Goal: Obtain resource: Download file/media

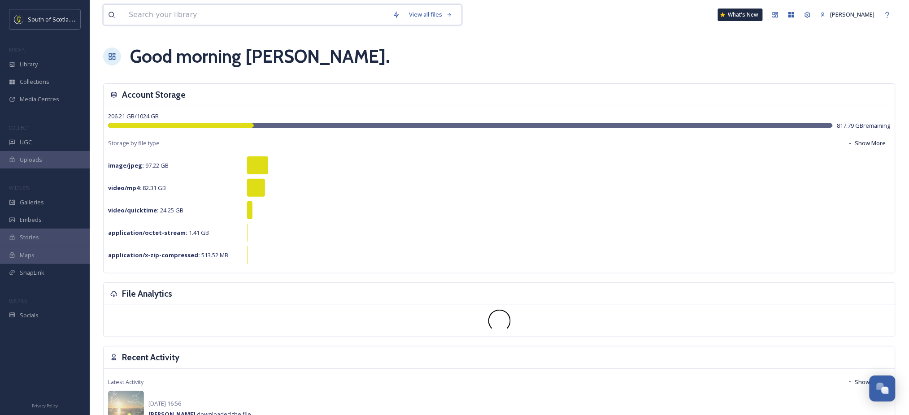
click at [286, 24] on input at bounding box center [256, 15] width 264 height 20
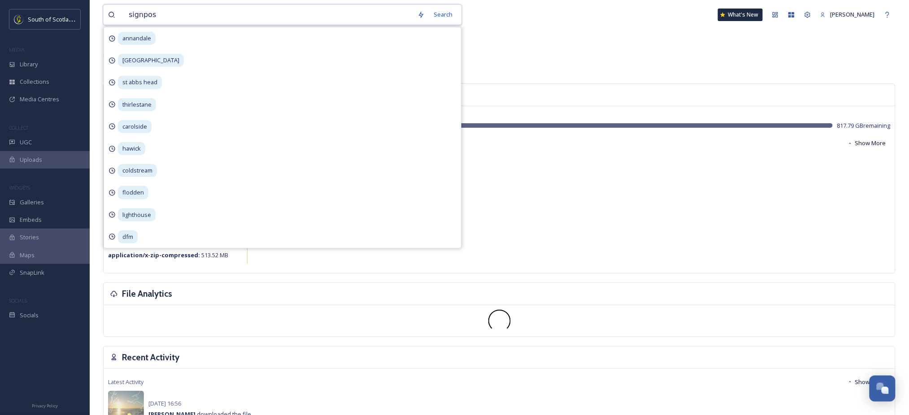
type input "signpost"
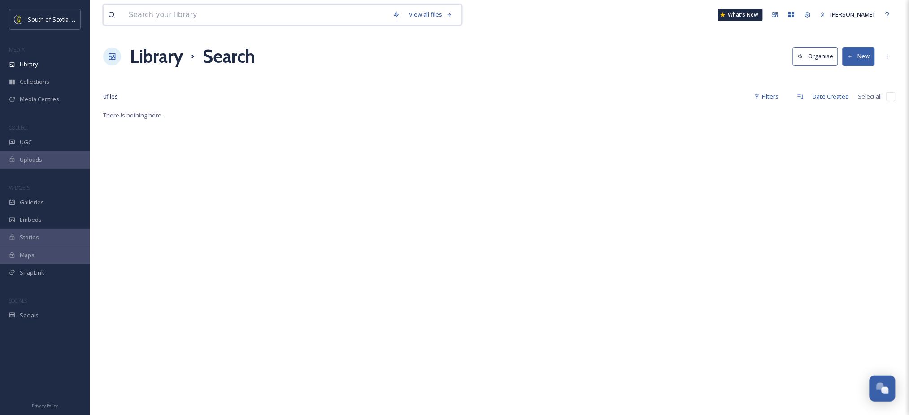
click at [288, 10] on input at bounding box center [256, 15] width 264 height 20
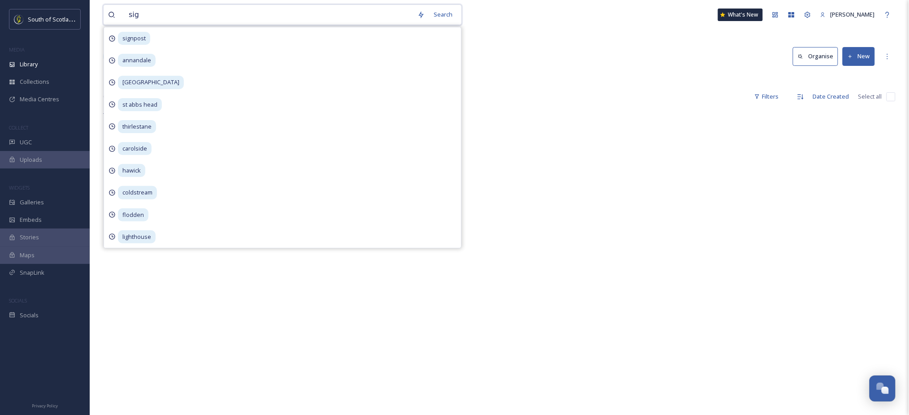
type input "sign"
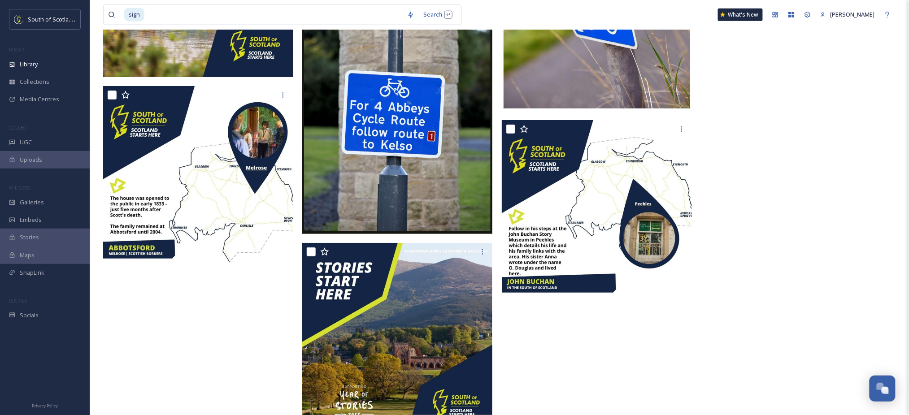
scroll to position [4164, 0]
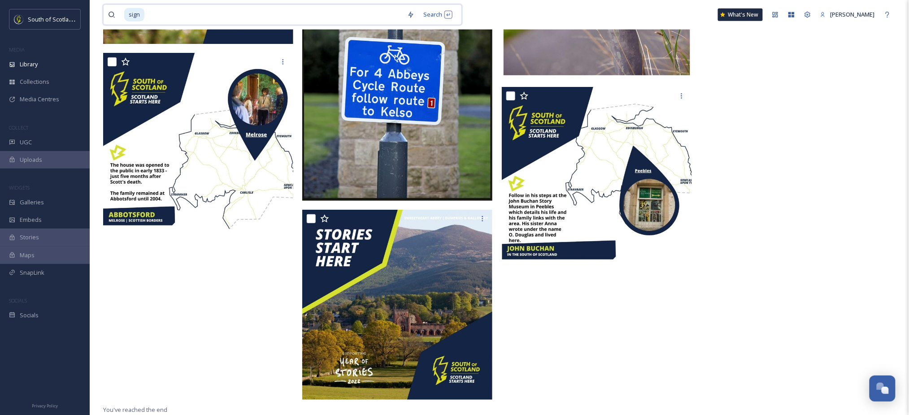
click at [231, 13] on input at bounding box center [273, 15] width 257 height 20
type input "s"
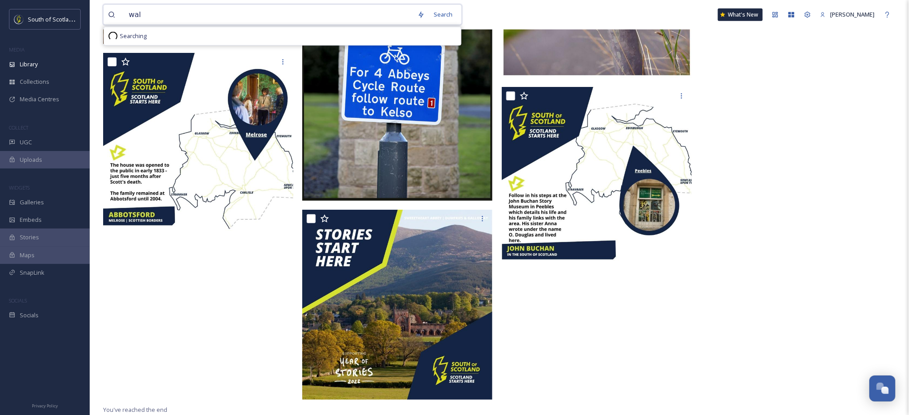
type input "walk"
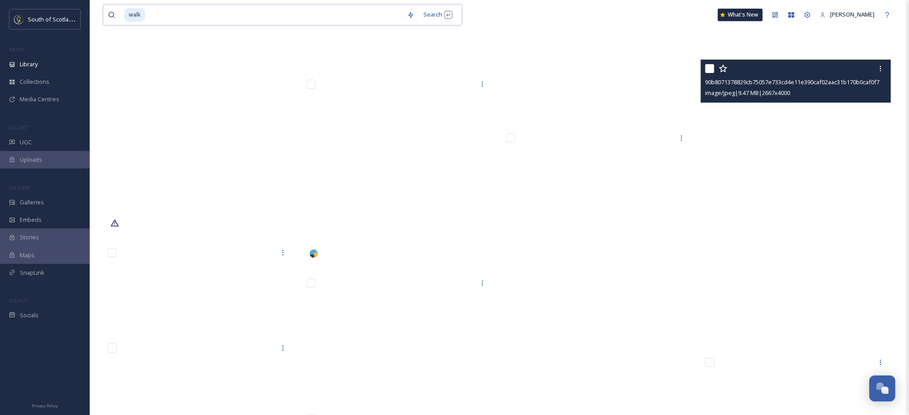
scroll to position [10909, 0]
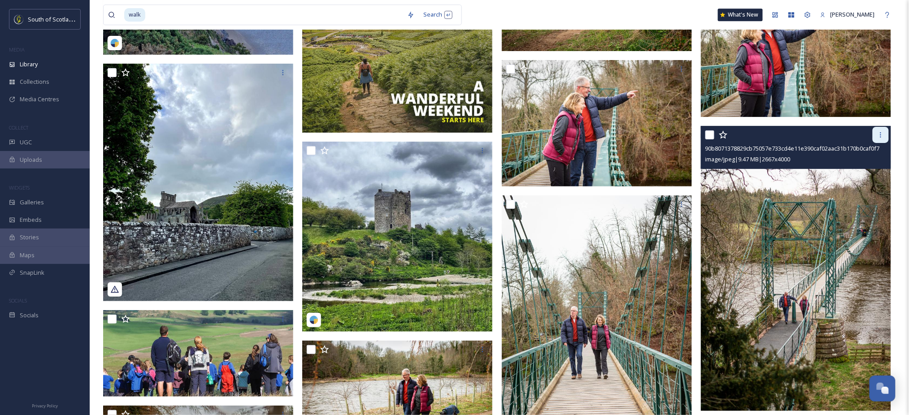
click at [881, 138] on icon at bounding box center [880, 134] width 7 height 7
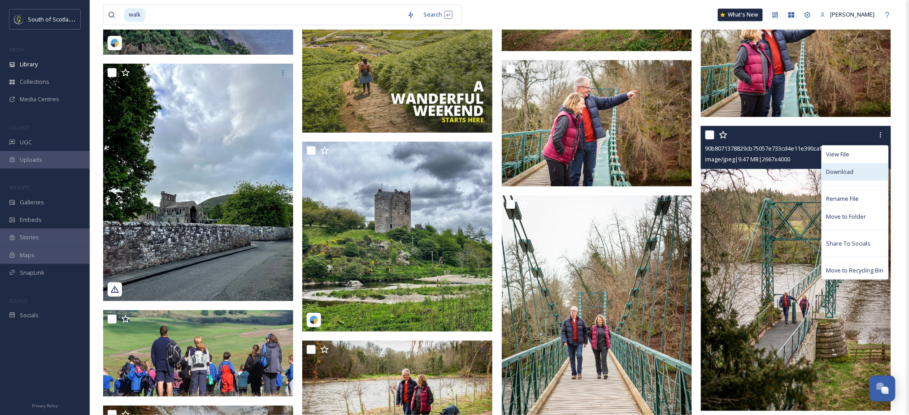
click at [855, 180] on div "Download" at bounding box center [855, 171] width 66 height 17
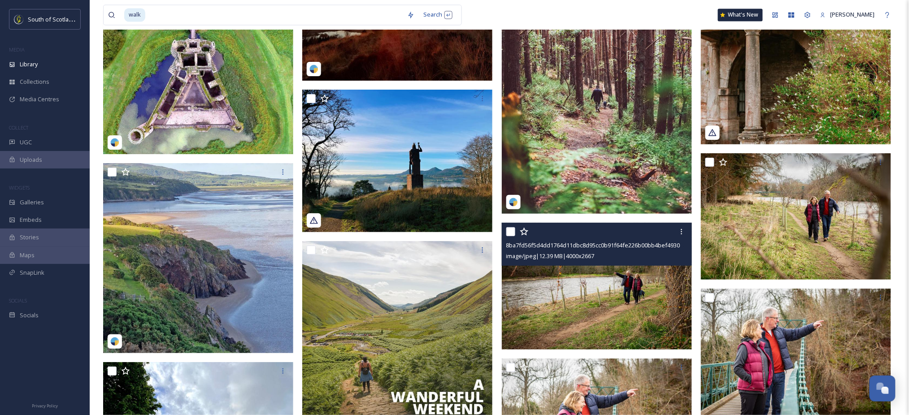
scroll to position [10608, 0]
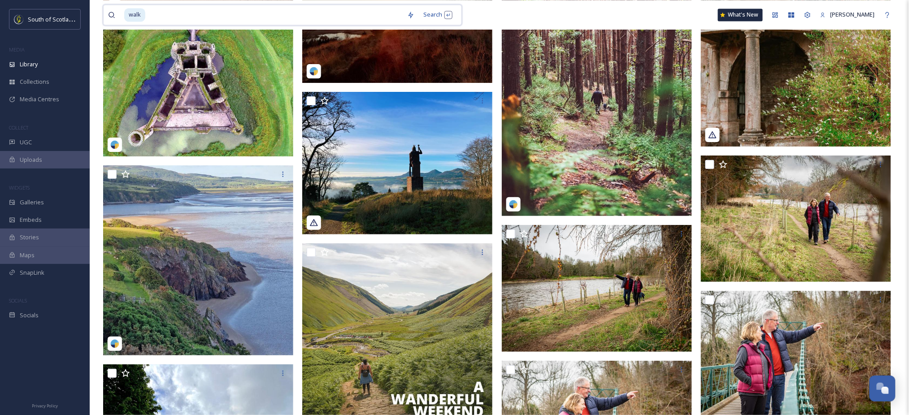
click at [343, 15] on input at bounding box center [274, 15] width 257 height 20
type input "w"
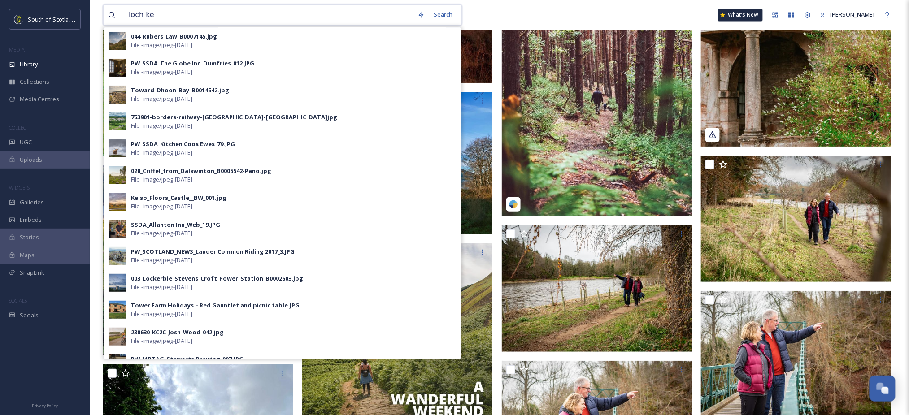
type input "[PERSON_NAME]"
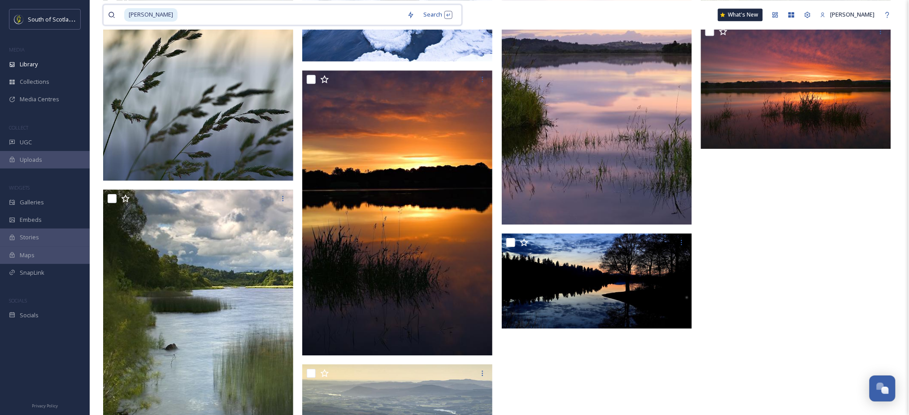
scroll to position [993, 0]
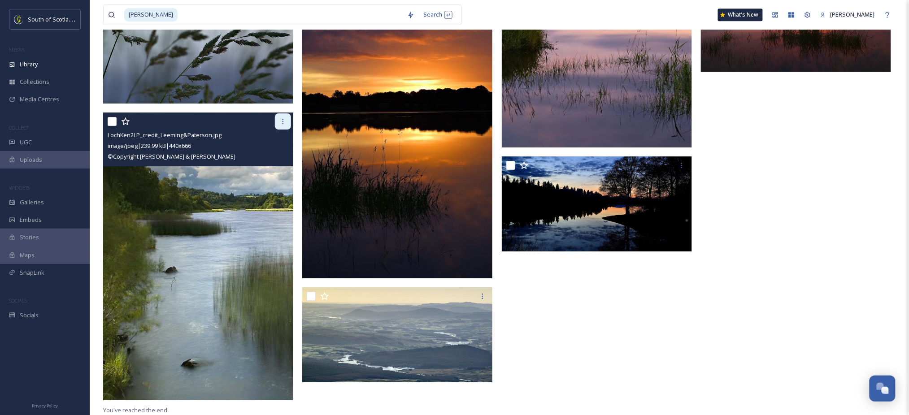
click at [284, 118] on icon at bounding box center [282, 121] width 7 height 7
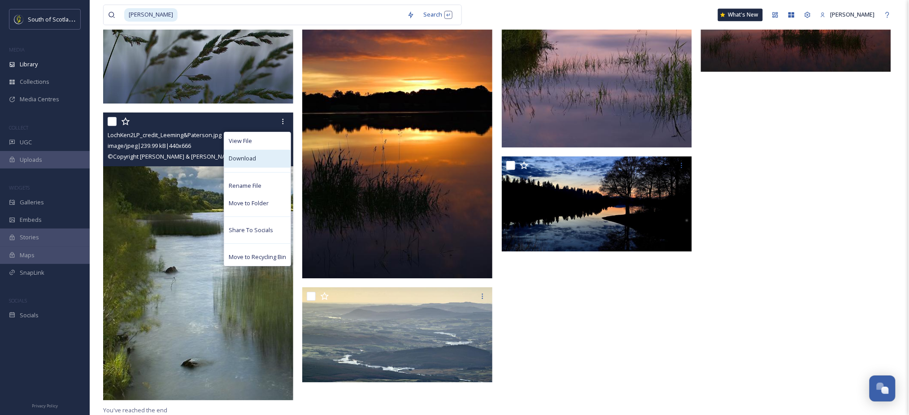
click at [247, 154] on span "Download" at bounding box center [242, 158] width 27 height 9
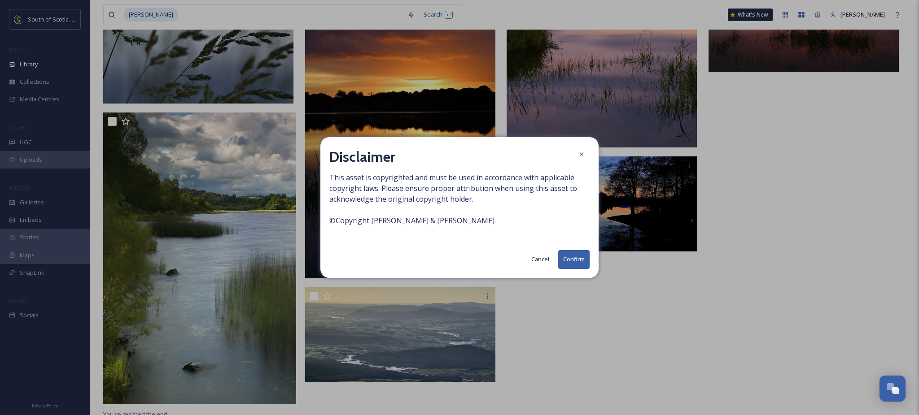
click at [574, 259] on button "Confirm" at bounding box center [573, 259] width 31 height 18
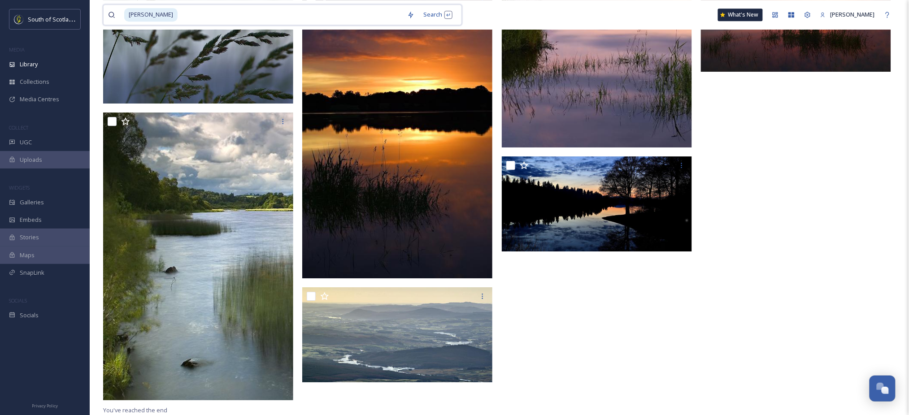
click at [319, 16] on input at bounding box center [291, 15] width 224 height 20
type input "l"
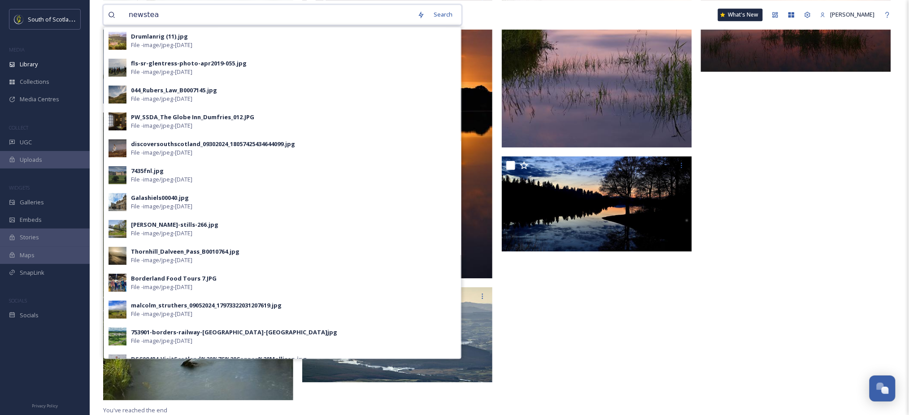
type input "newstead"
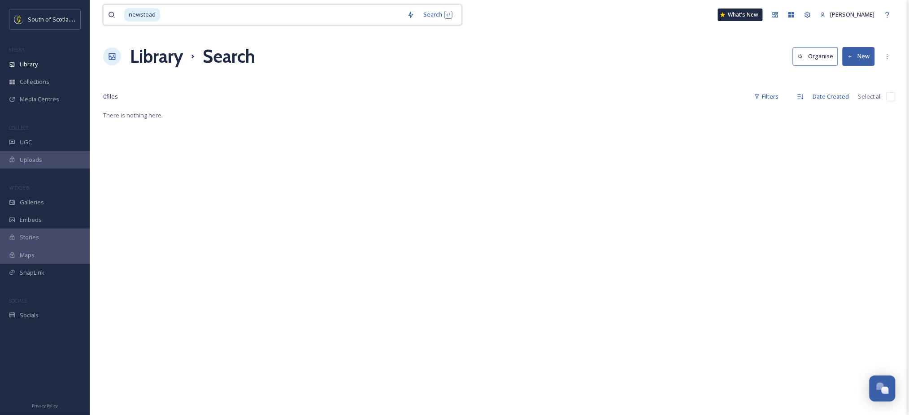
click at [325, 17] on input at bounding box center [282, 15] width 242 height 20
type input "n"
type input "eildon"
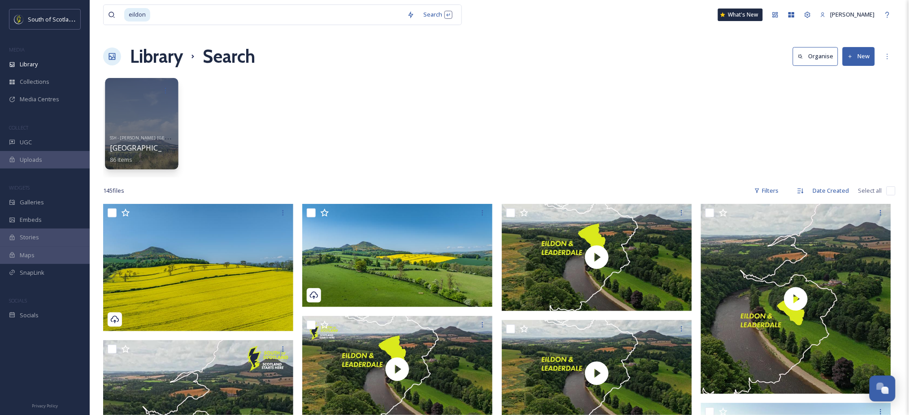
click at [134, 117] on div at bounding box center [141, 124] width 73 height 92
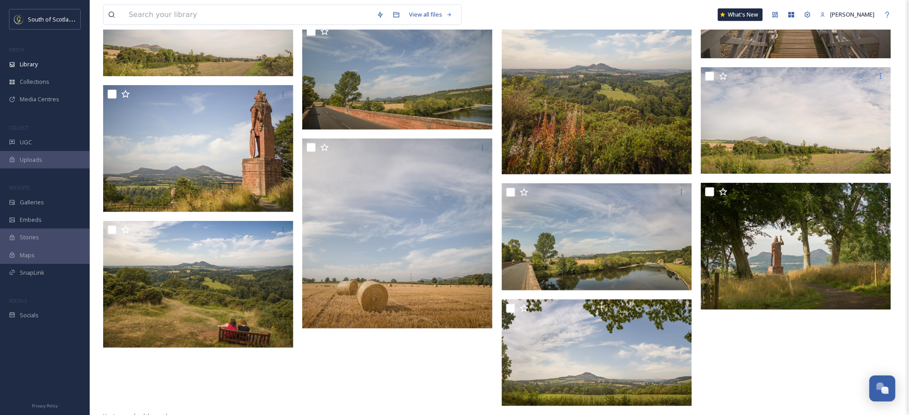
scroll to position [2914, 0]
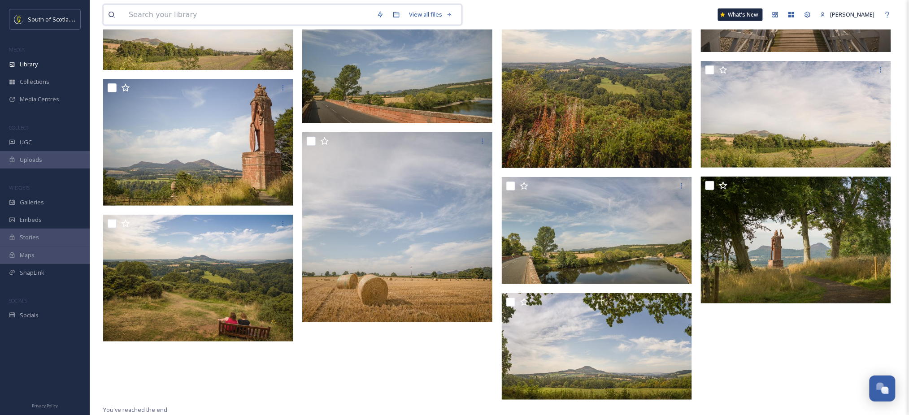
click at [254, 12] on input at bounding box center [248, 15] width 248 height 20
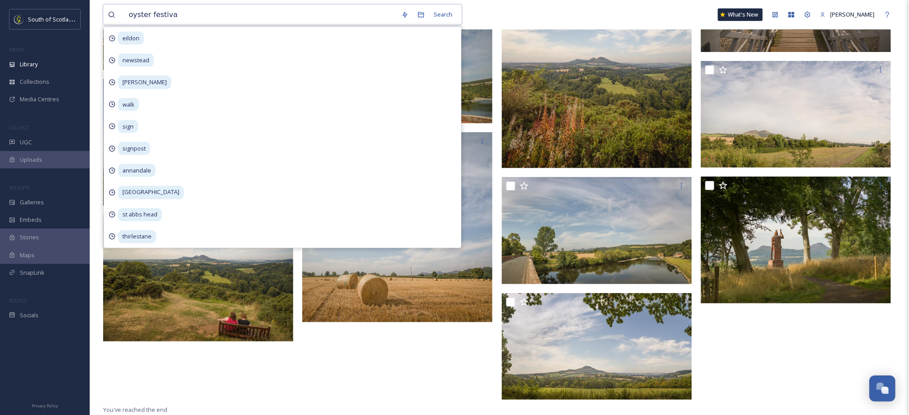
type input "oyster festival"
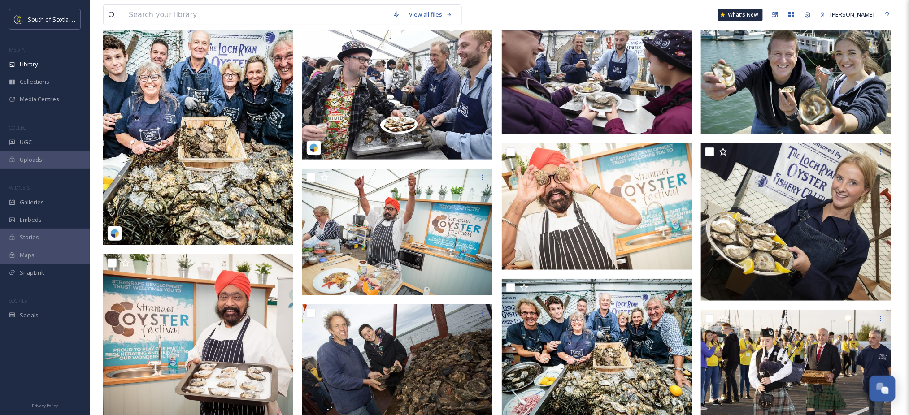
scroll to position [92, 0]
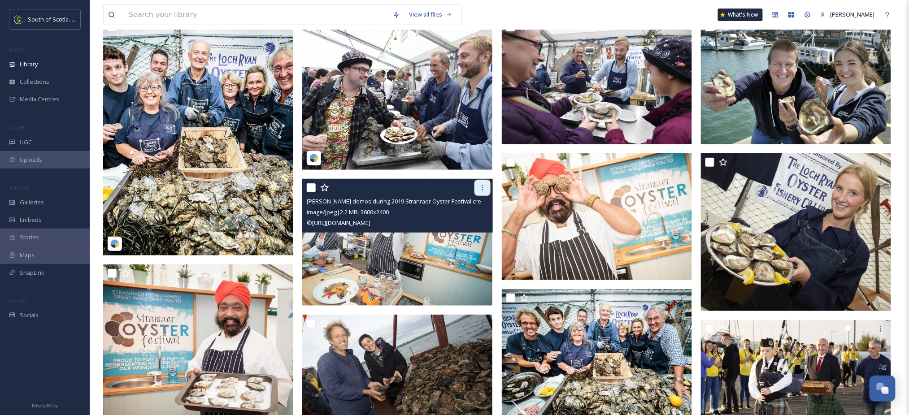
click at [483, 187] on icon at bounding box center [482, 187] width 7 height 7
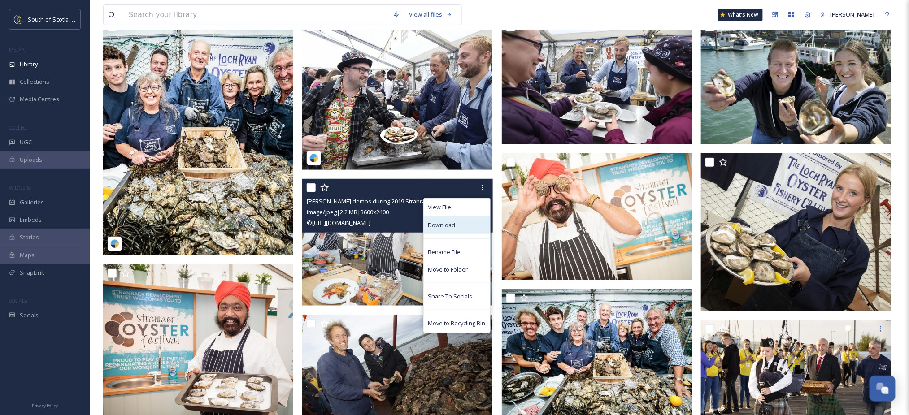
click at [445, 227] on span "Download" at bounding box center [441, 225] width 27 height 9
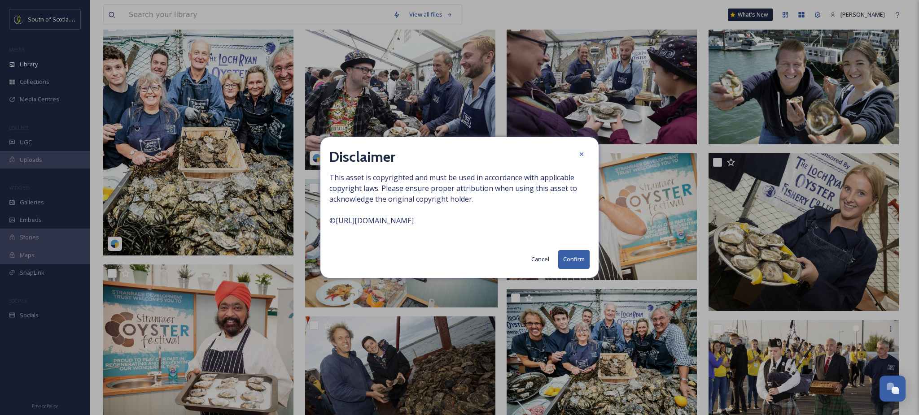
click at [565, 262] on button "Confirm" at bounding box center [573, 259] width 31 height 18
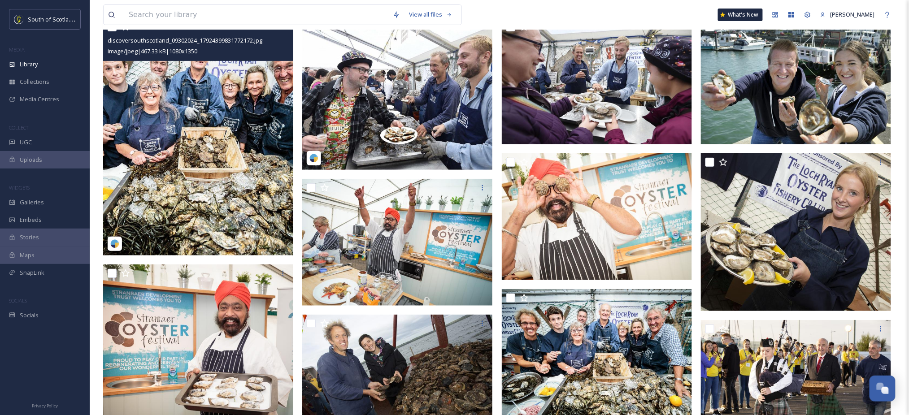
scroll to position [0, 0]
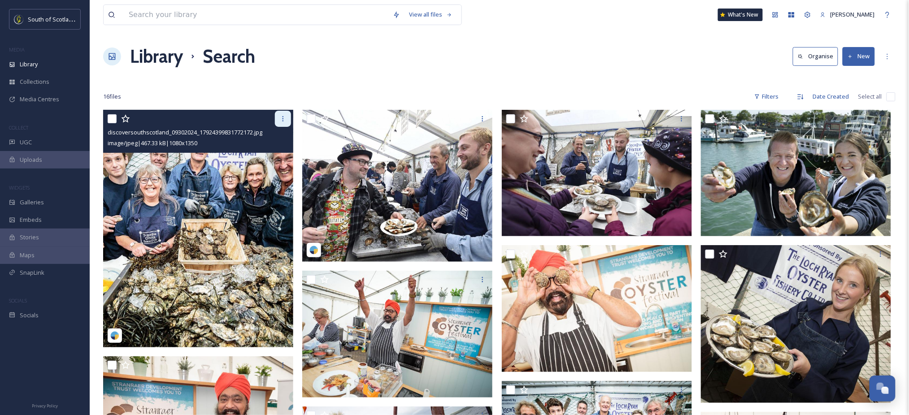
click at [288, 118] on div at bounding box center [283, 119] width 16 height 16
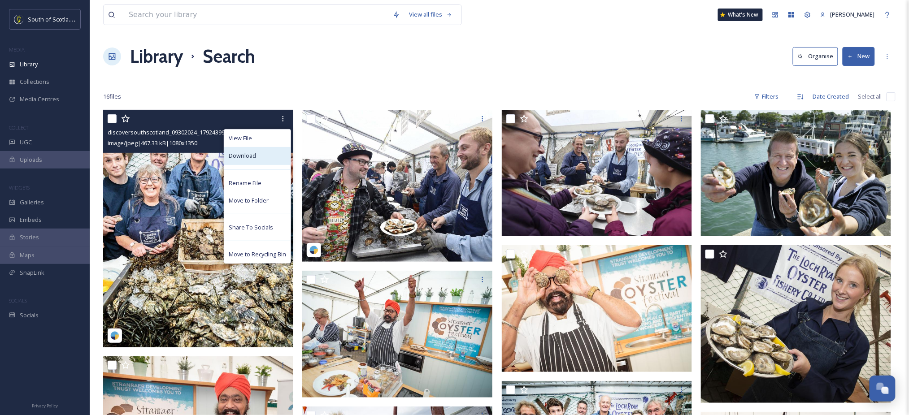
click at [245, 154] on span "Download" at bounding box center [242, 156] width 27 height 9
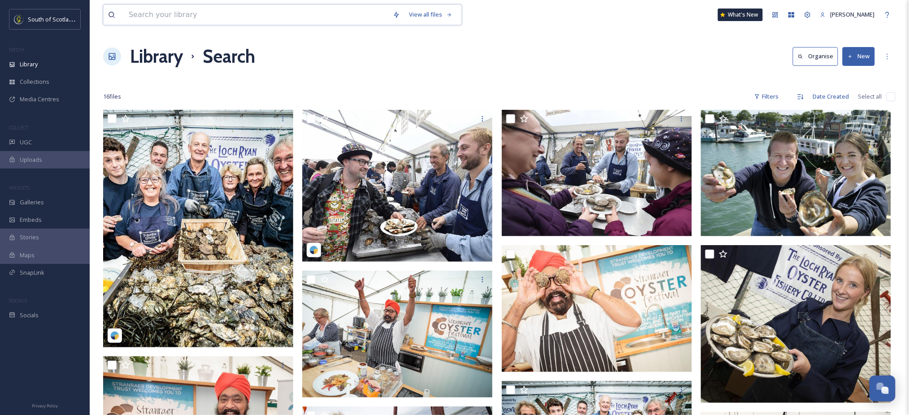
click at [224, 15] on input at bounding box center [256, 15] width 264 height 20
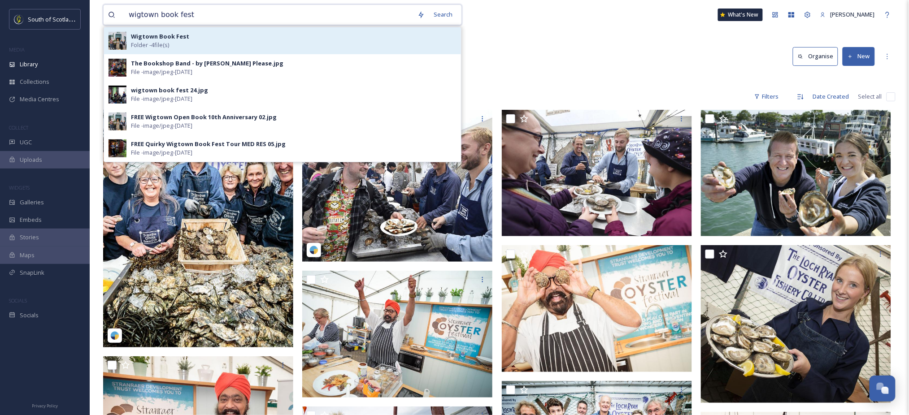
type input "wigtown book fest"
click at [192, 42] on div "Wigtown Book Fest Folder - 4 file(s)" at bounding box center [294, 40] width 326 height 17
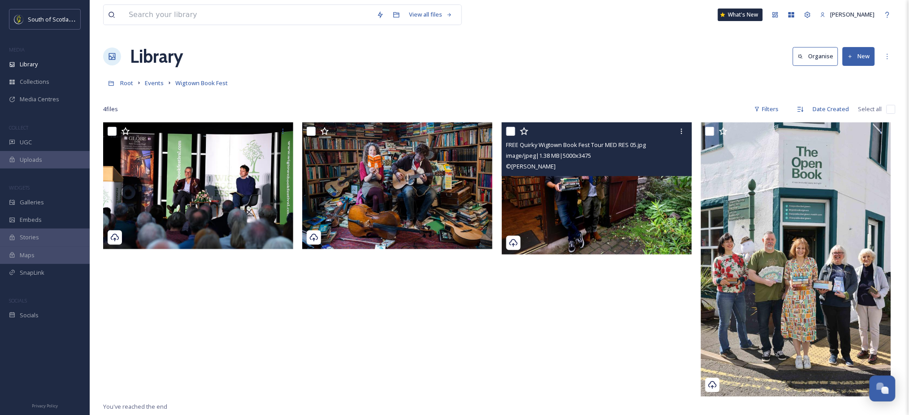
click at [597, 215] on img at bounding box center [597, 188] width 190 height 132
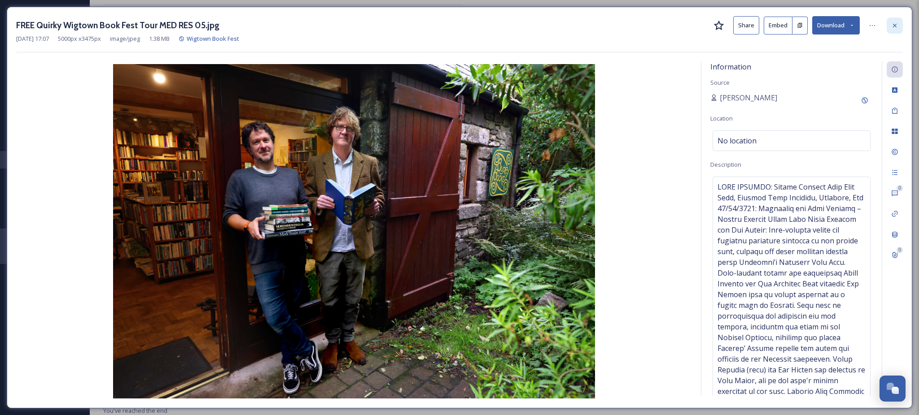
click at [898, 22] on div at bounding box center [894, 25] width 16 height 16
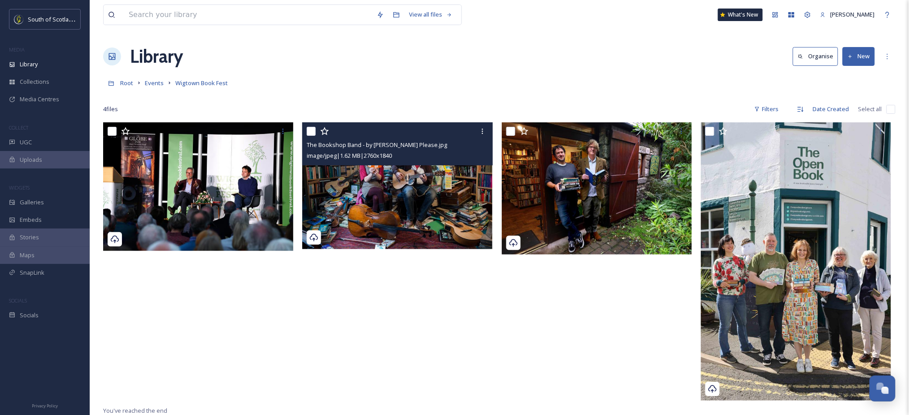
click at [416, 196] on img at bounding box center [397, 185] width 190 height 127
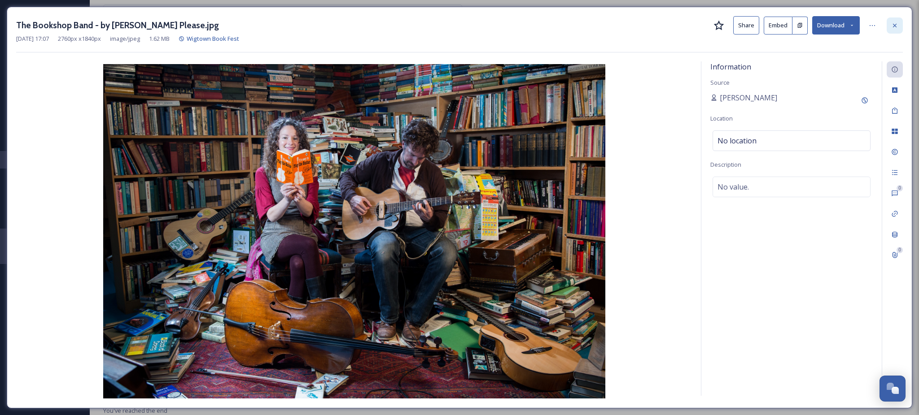
click at [894, 28] on icon at bounding box center [894, 25] width 7 height 7
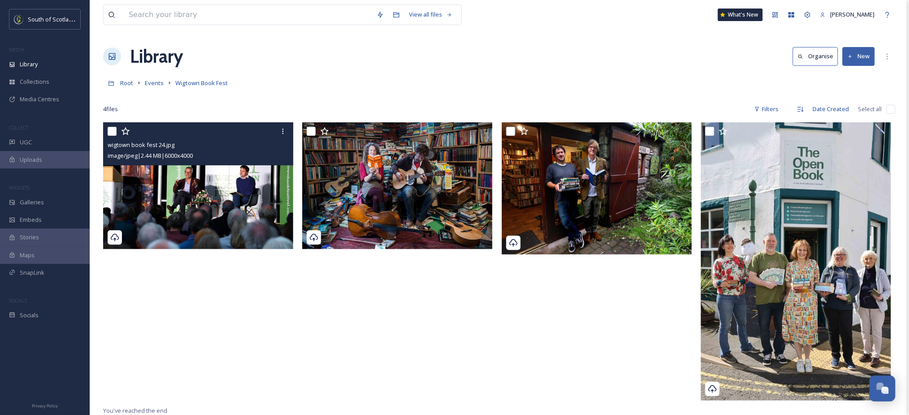
click at [236, 197] on img at bounding box center [198, 185] width 190 height 127
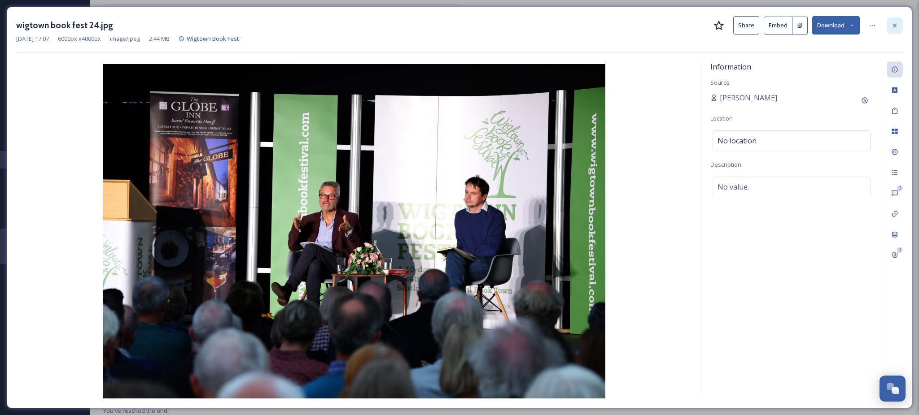
click at [893, 26] on icon at bounding box center [894, 25] width 7 height 7
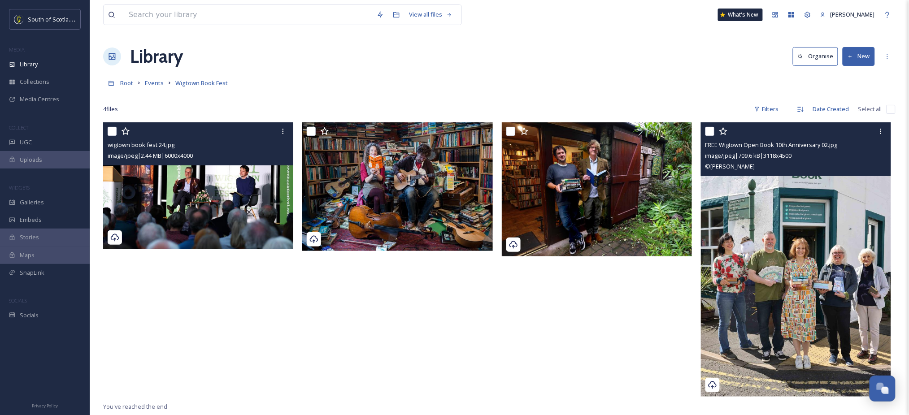
click at [828, 219] on img at bounding box center [796, 259] width 190 height 275
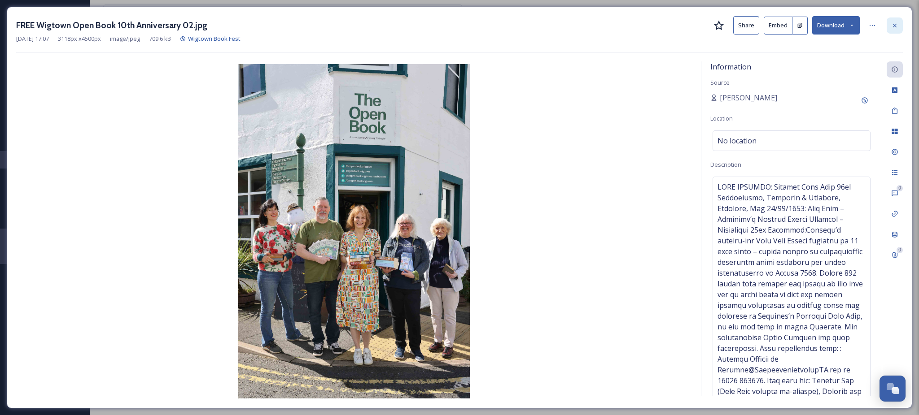
click at [891, 29] on div at bounding box center [894, 25] width 16 height 16
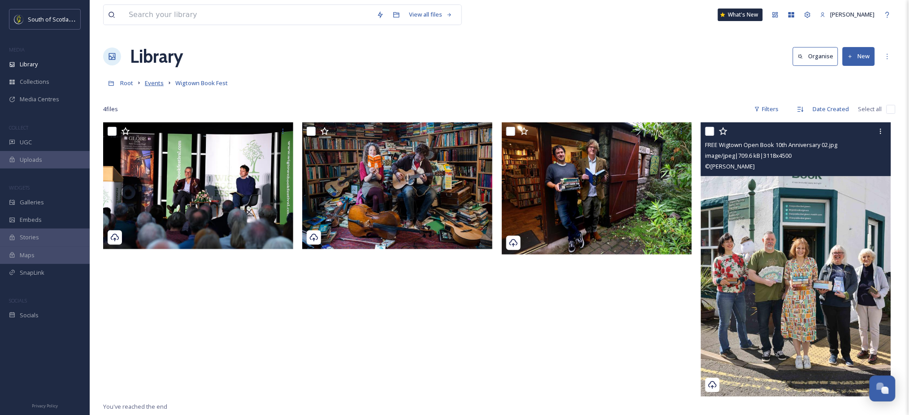
click at [153, 84] on span "Events" at bounding box center [154, 83] width 19 height 8
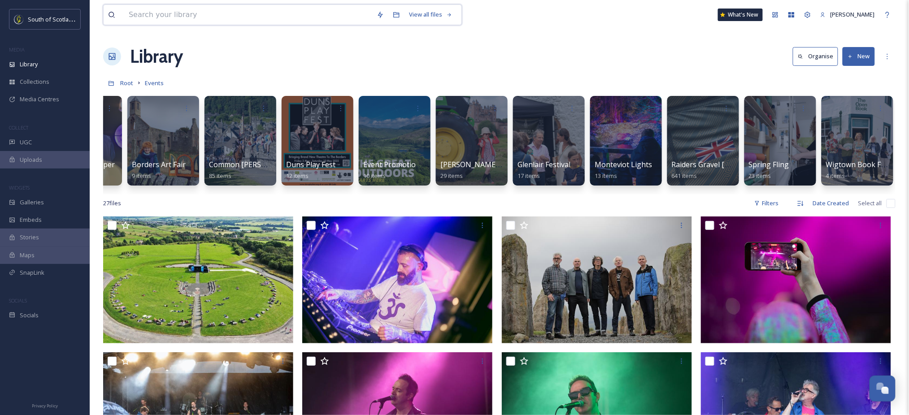
click at [259, 13] on input at bounding box center [248, 15] width 248 height 20
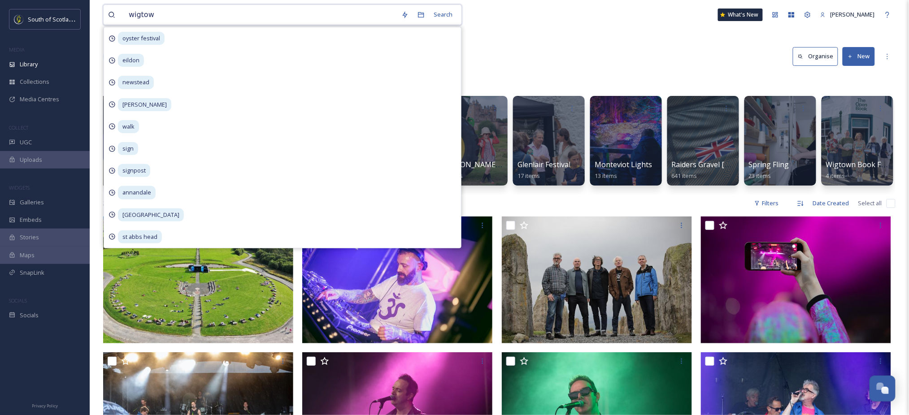
type input "wigtown"
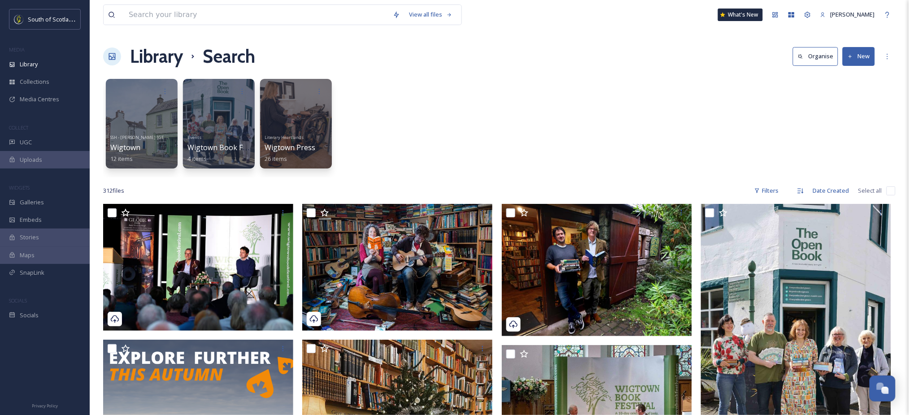
click at [250, 9] on input at bounding box center [256, 15] width 264 height 20
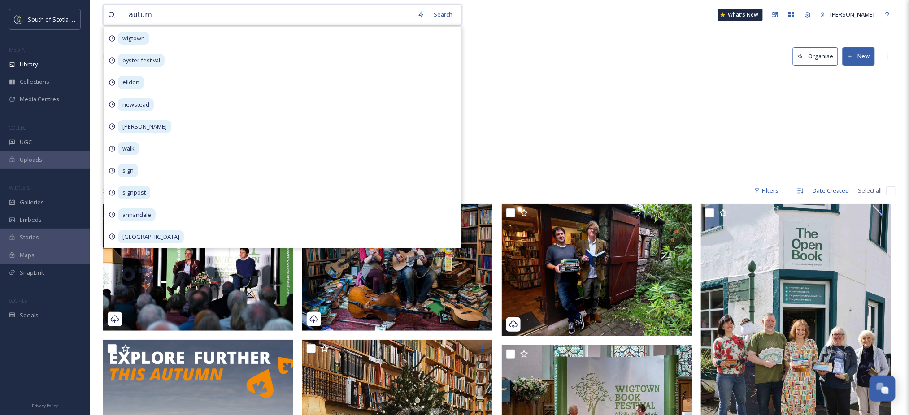
type input "autumn"
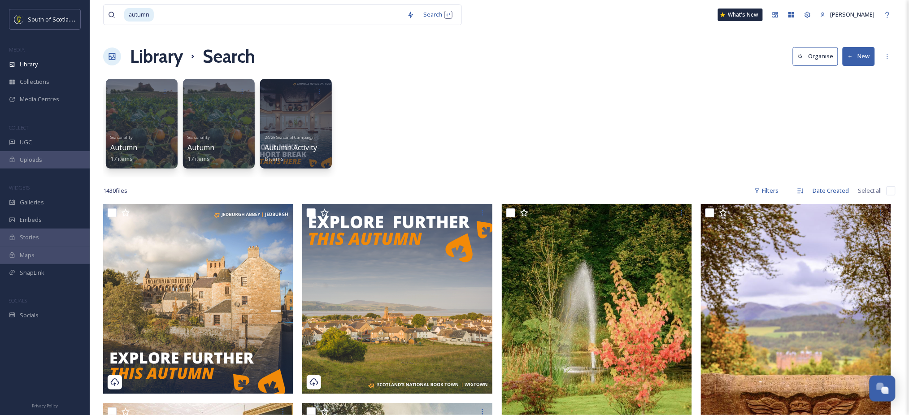
click at [569, 91] on div "Seasonality Autumn 17 items Seasonality Autumn 17 items 24/25 Seasonal Campaign…" at bounding box center [499, 125] width 793 height 103
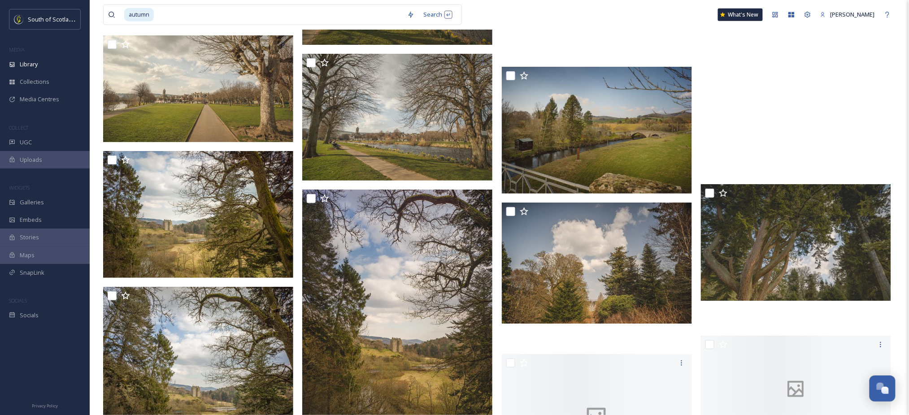
scroll to position [12852, 0]
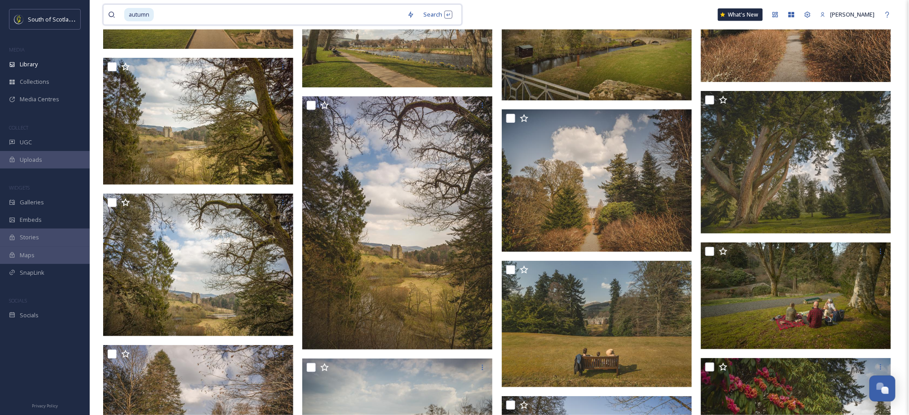
click at [307, 19] on input at bounding box center [279, 15] width 248 height 20
type input "a"
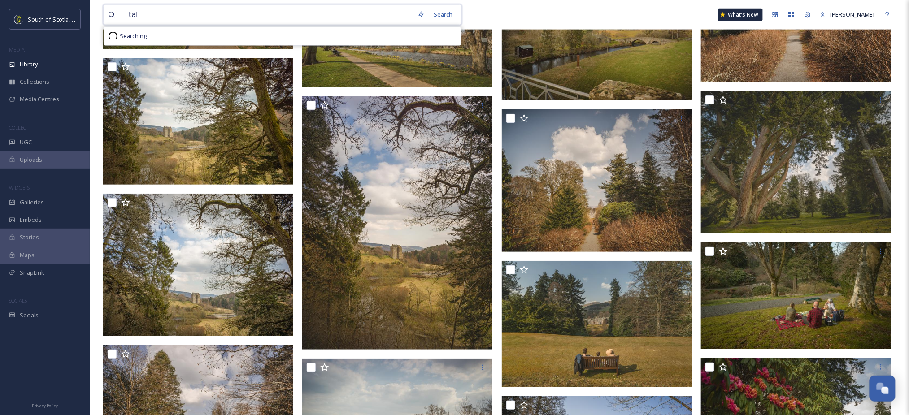
type input "talla"
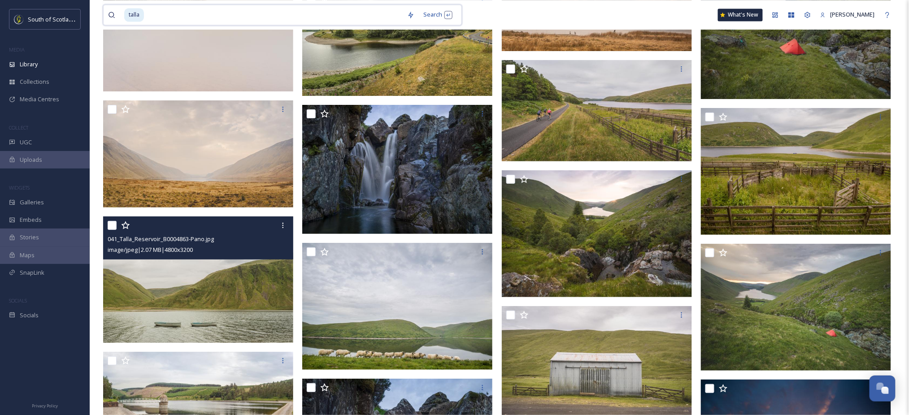
scroll to position [1920, 0]
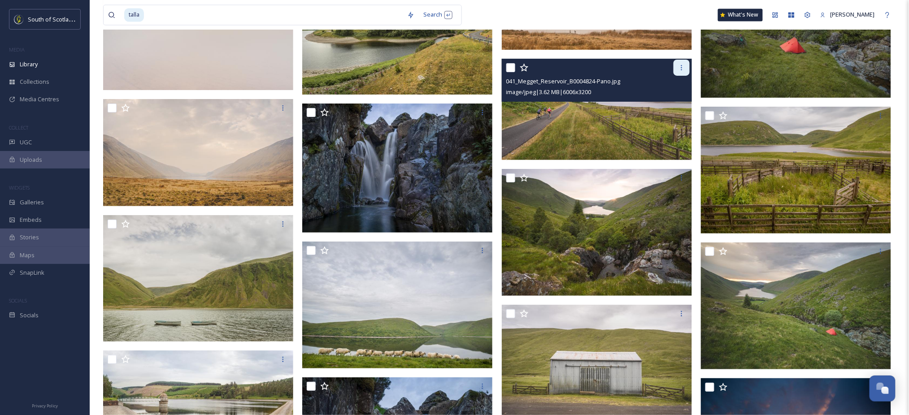
click at [680, 70] on icon at bounding box center [681, 67] width 7 height 7
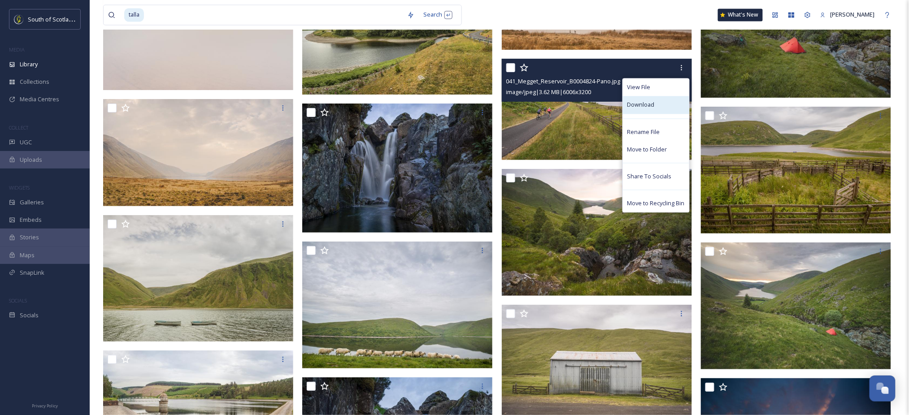
click at [652, 105] on span "Download" at bounding box center [641, 104] width 27 height 9
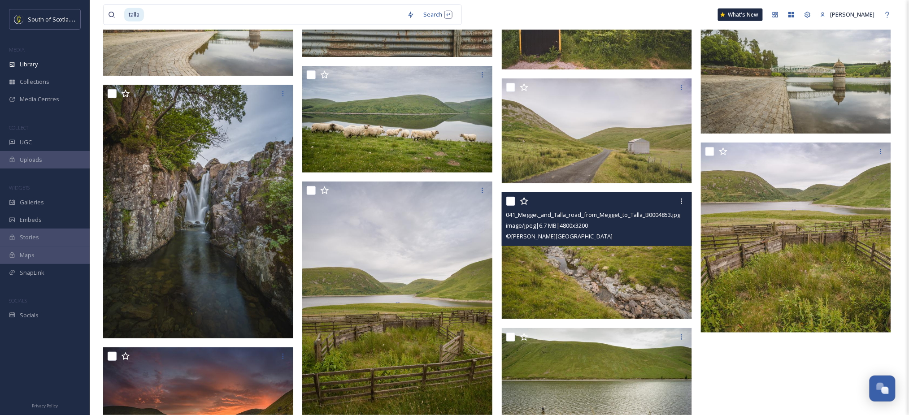
scroll to position [2995, 0]
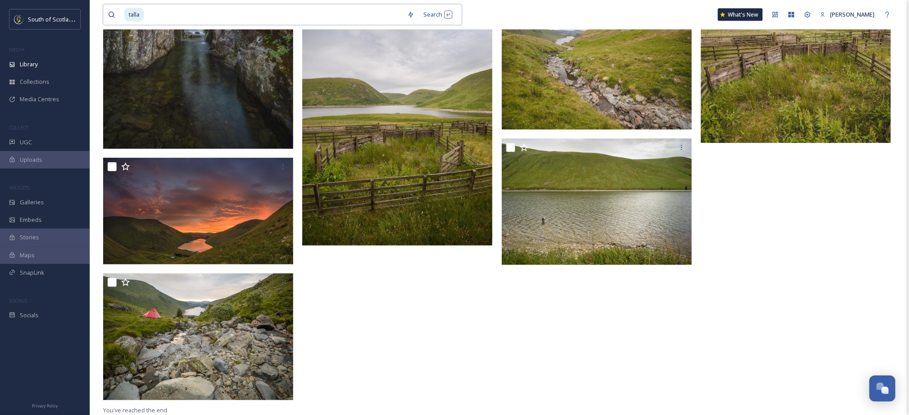
click at [305, 10] on input at bounding box center [274, 15] width 258 height 20
type input "t"
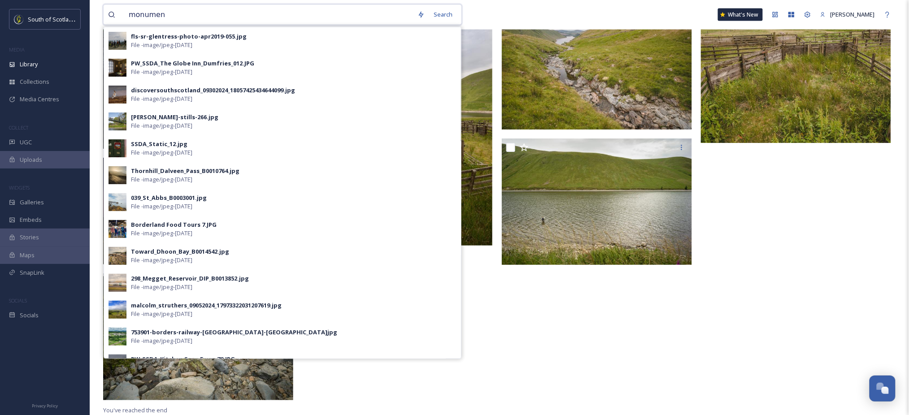
type input "monument"
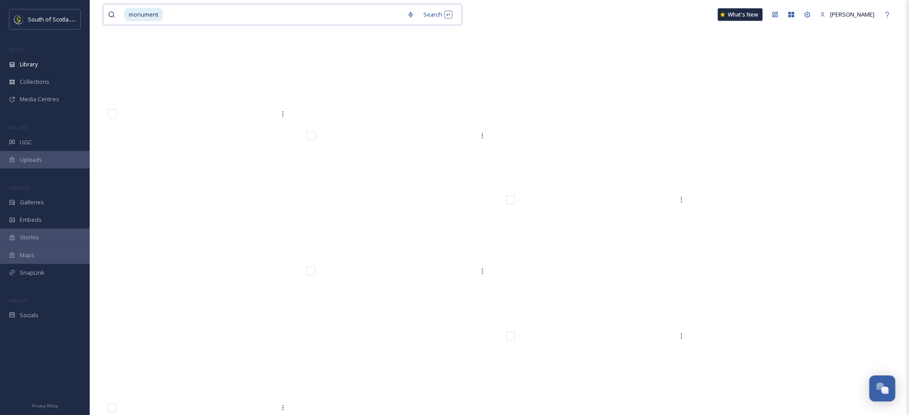
scroll to position [11572, 0]
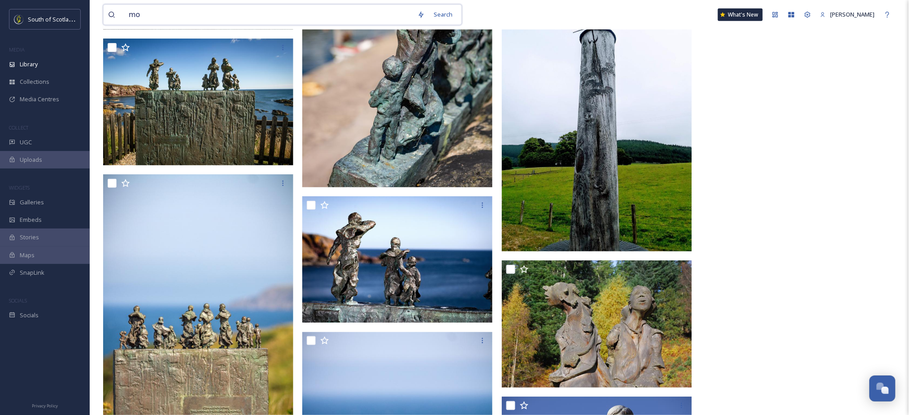
type input "m"
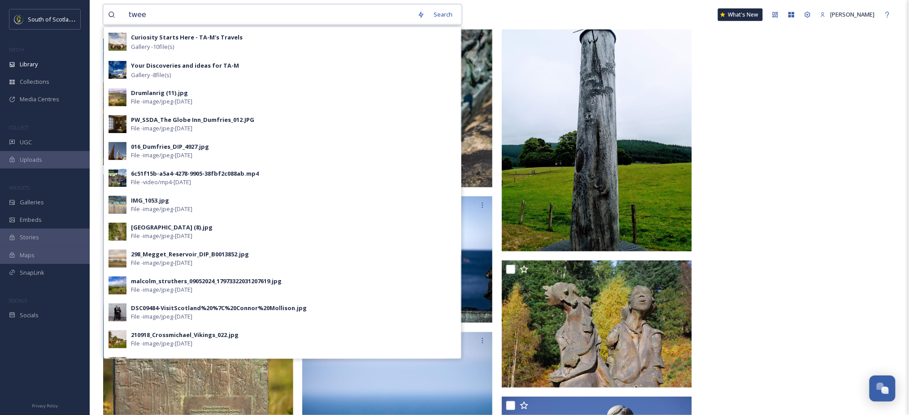
type input "tweed"
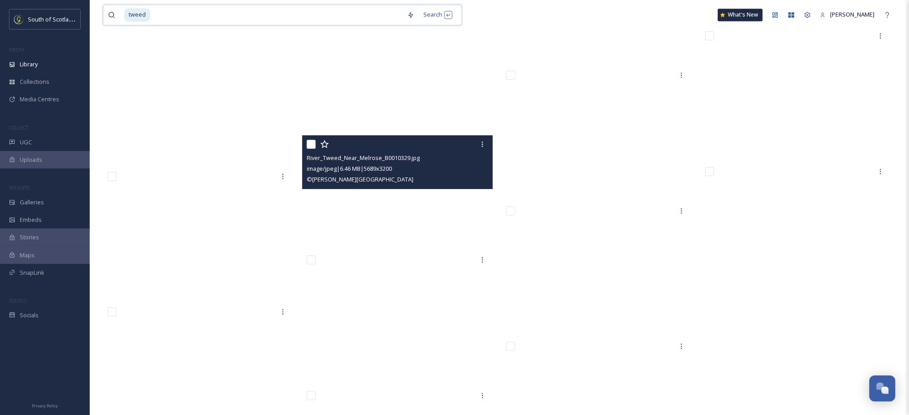
scroll to position [18103, 0]
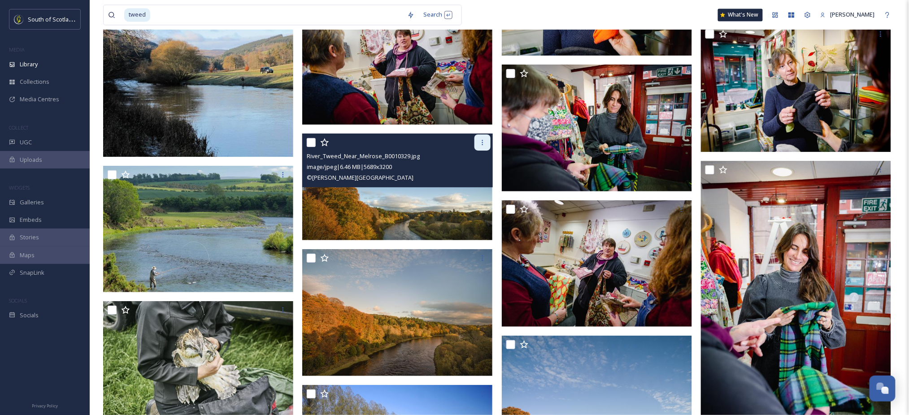
click at [482, 143] on icon at bounding box center [482, 142] width 7 height 7
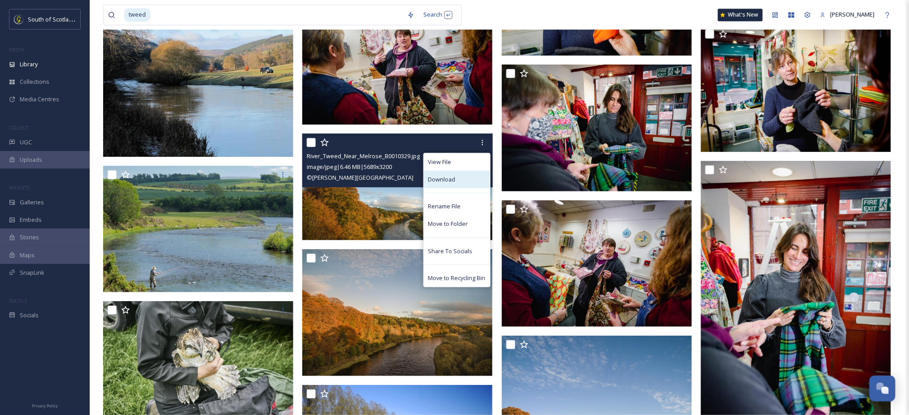
click at [453, 174] on div "Download" at bounding box center [457, 179] width 66 height 17
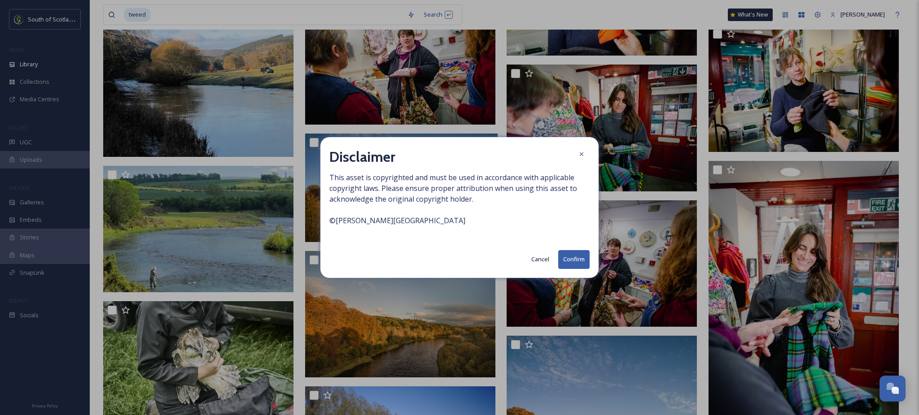
click at [565, 264] on button "Confirm" at bounding box center [573, 259] width 31 height 18
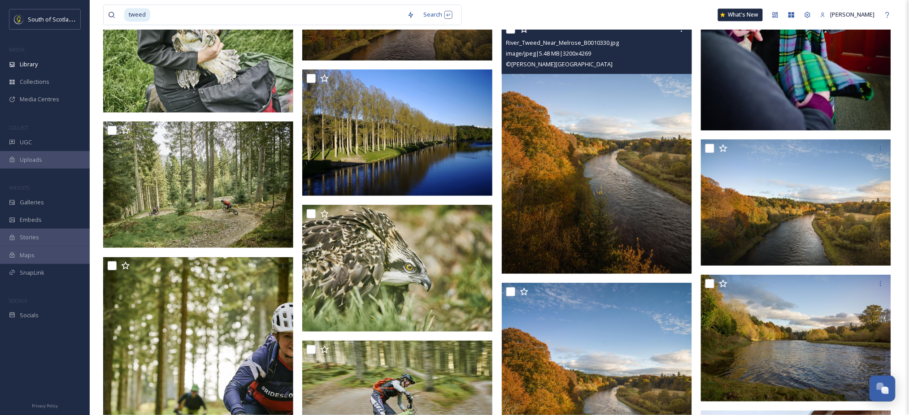
scroll to position [18419, 0]
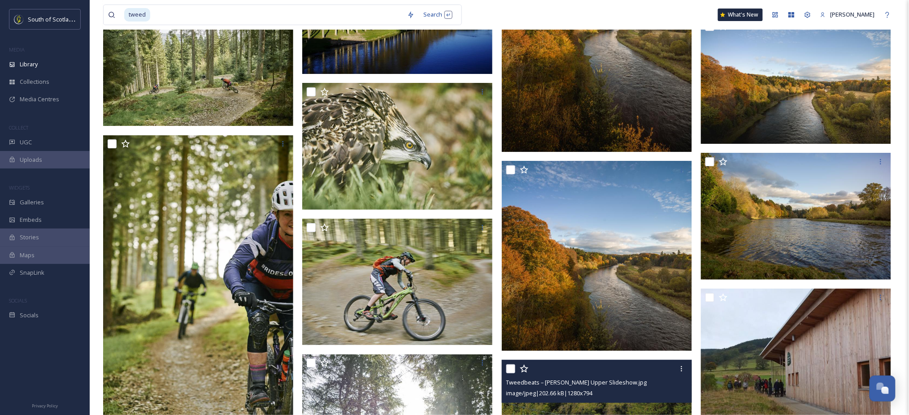
scroll to position [18530, 0]
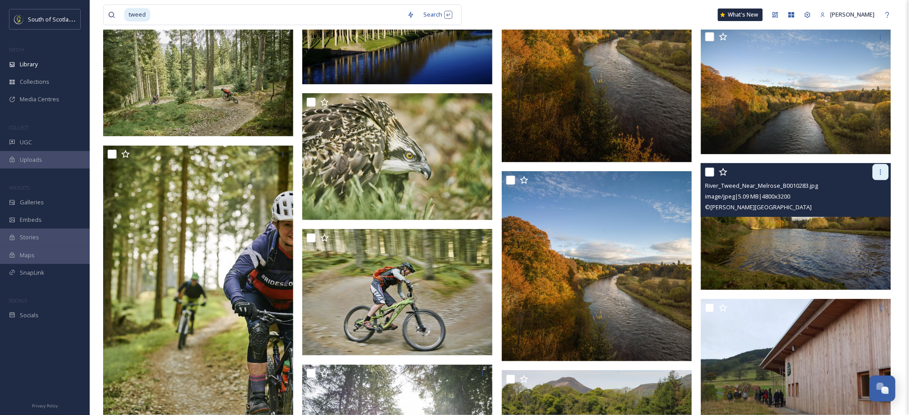
click at [881, 170] on icon at bounding box center [881, 172] width 1 height 5
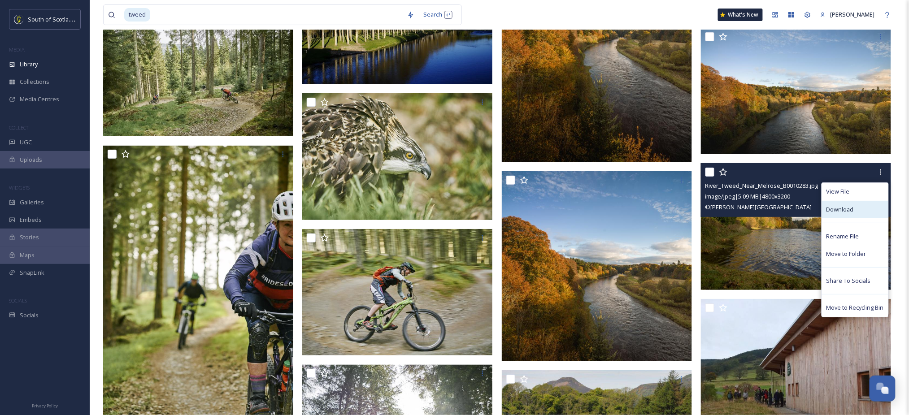
click at [855, 211] on div "Download" at bounding box center [855, 209] width 66 height 17
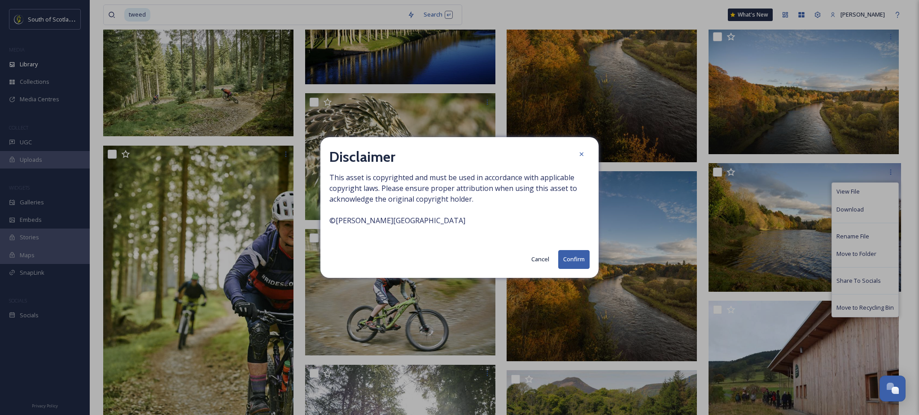
click at [578, 261] on button "Confirm" at bounding box center [573, 259] width 31 height 18
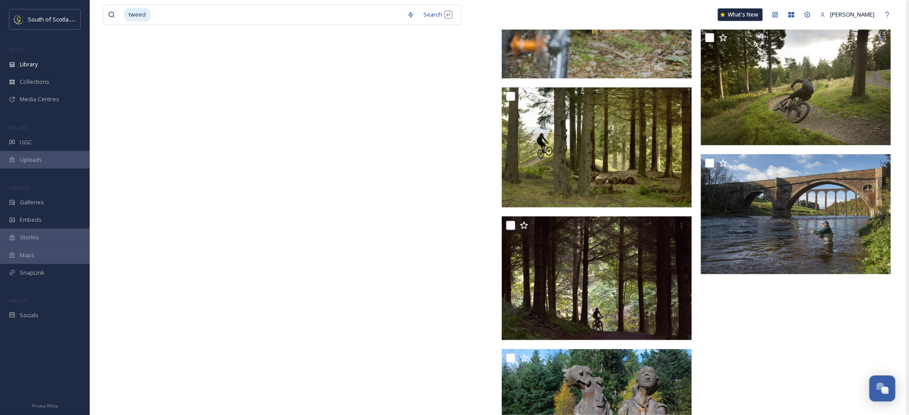
scroll to position [20098, 0]
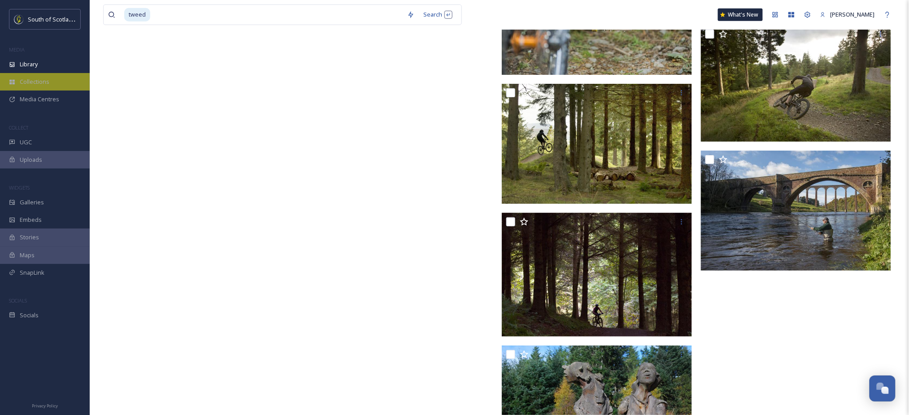
click at [26, 83] on span "Collections" at bounding box center [35, 82] width 30 height 9
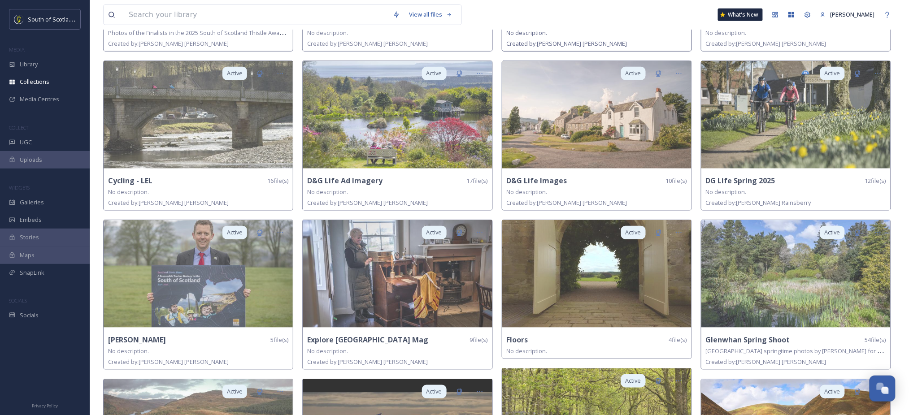
scroll to position [197, 0]
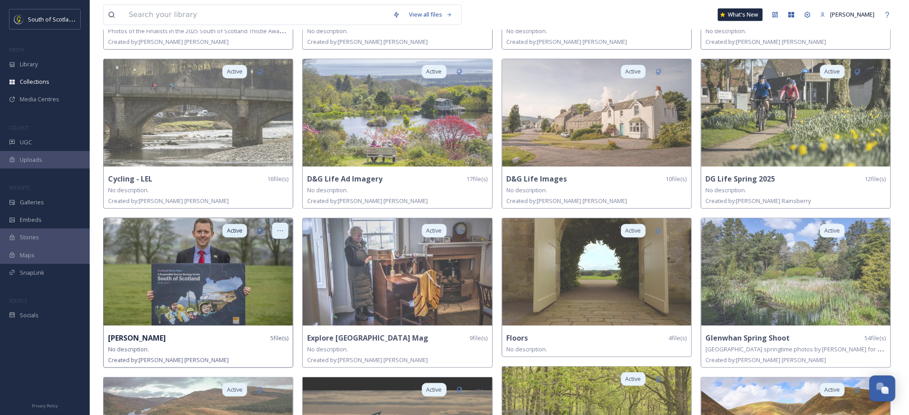
click at [282, 225] on div at bounding box center [280, 231] width 16 height 16
click at [257, 269] on span "Share" at bounding box center [254, 268] width 16 height 9
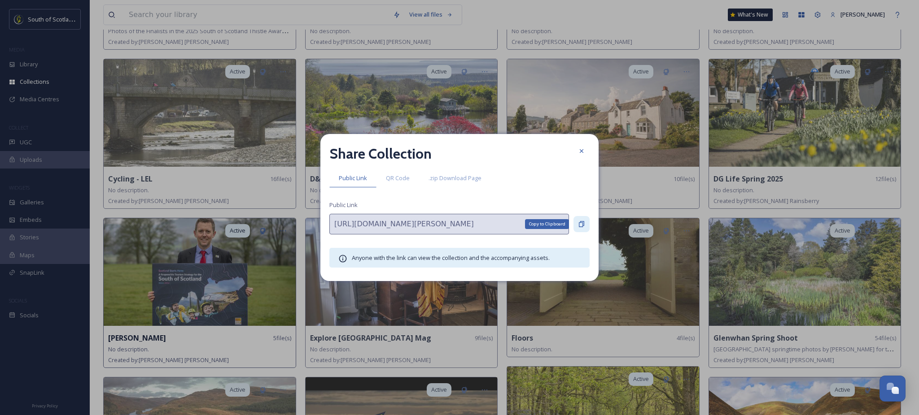
click at [576, 229] on div "Copy to Clipboard" at bounding box center [581, 224] width 16 height 16
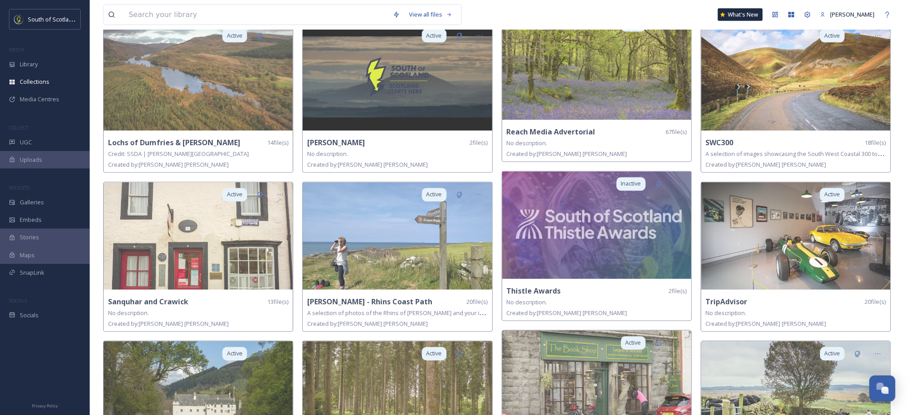
scroll to position [553, 0]
